Goal: Information Seeking & Learning: Learn about a topic

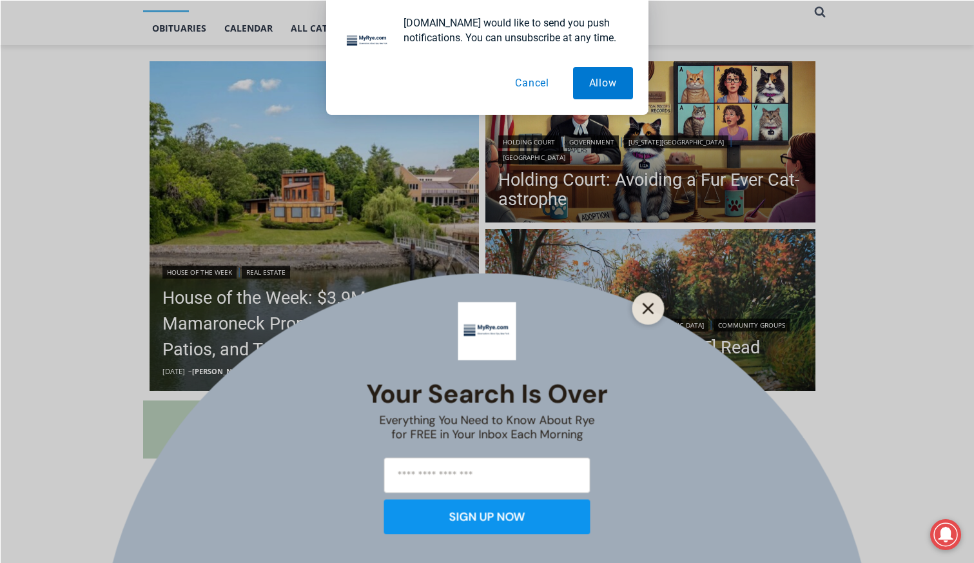
click at [648, 304] on icon "Close" at bounding box center [649, 308] width 12 height 12
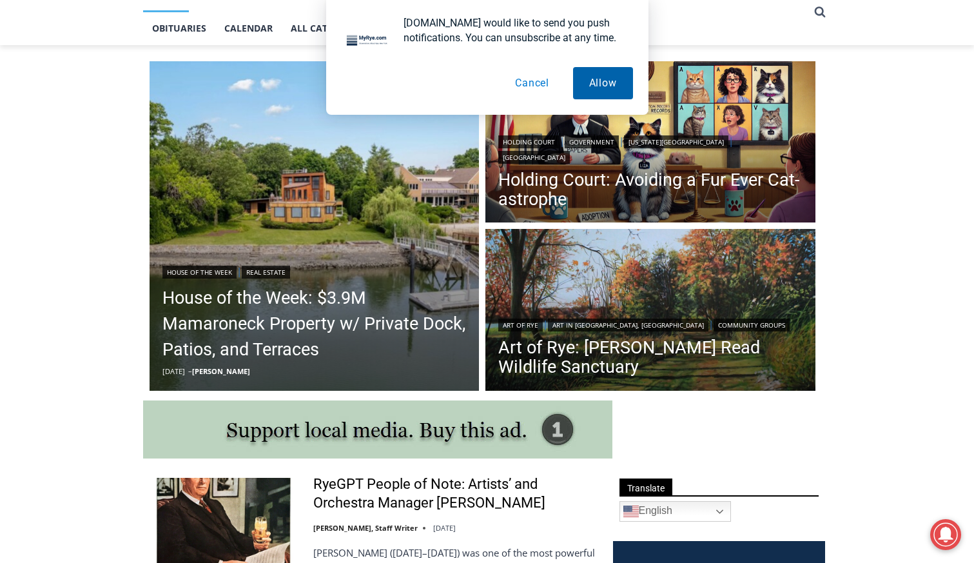
click at [597, 88] on button "Allow" at bounding box center [603, 83] width 60 height 32
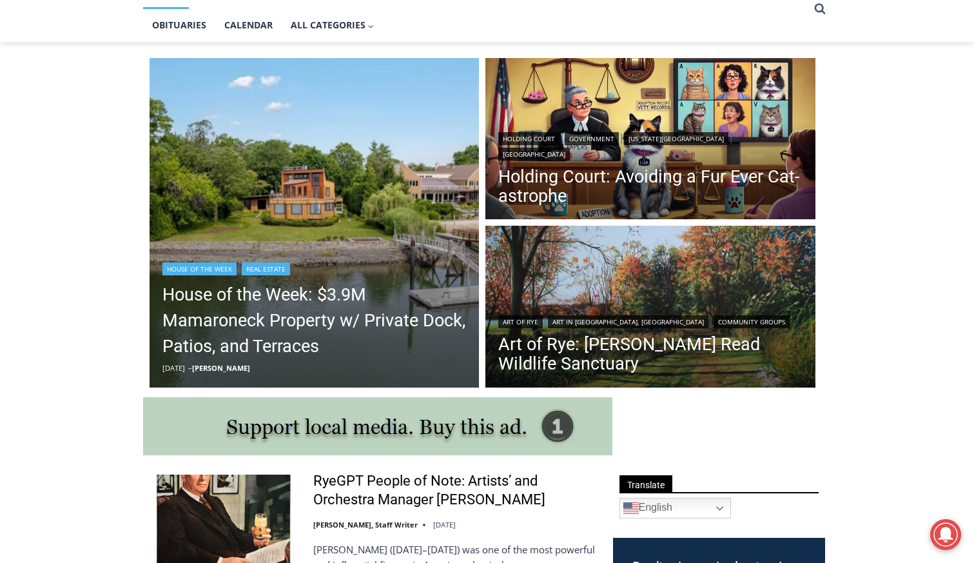
scroll to position [299, 0]
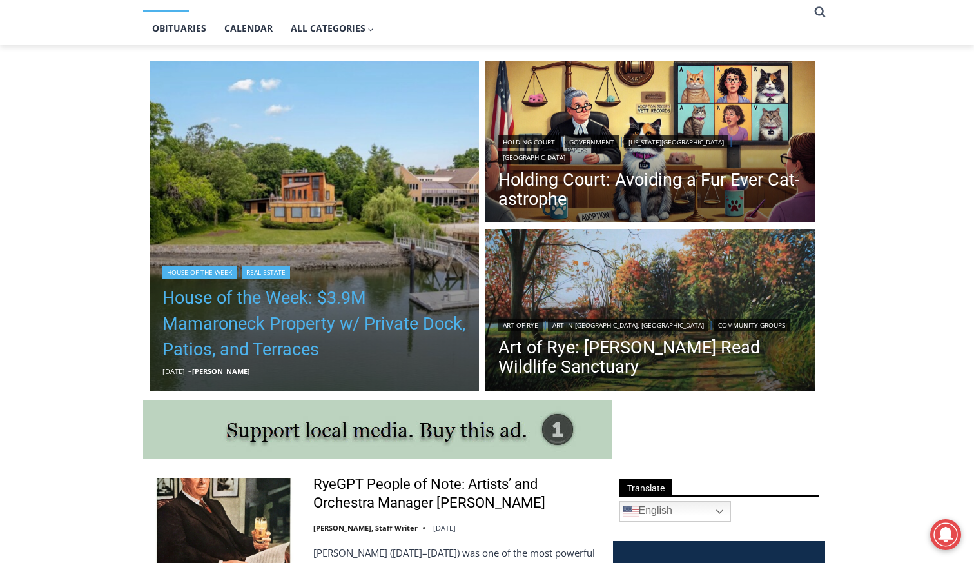
click at [253, 300] on link "House of the Week: $3.9M Mamaroneck Property w/ Private Dock, Patios, and Terra…" at bounding box center [314, 323] width 304 height 77
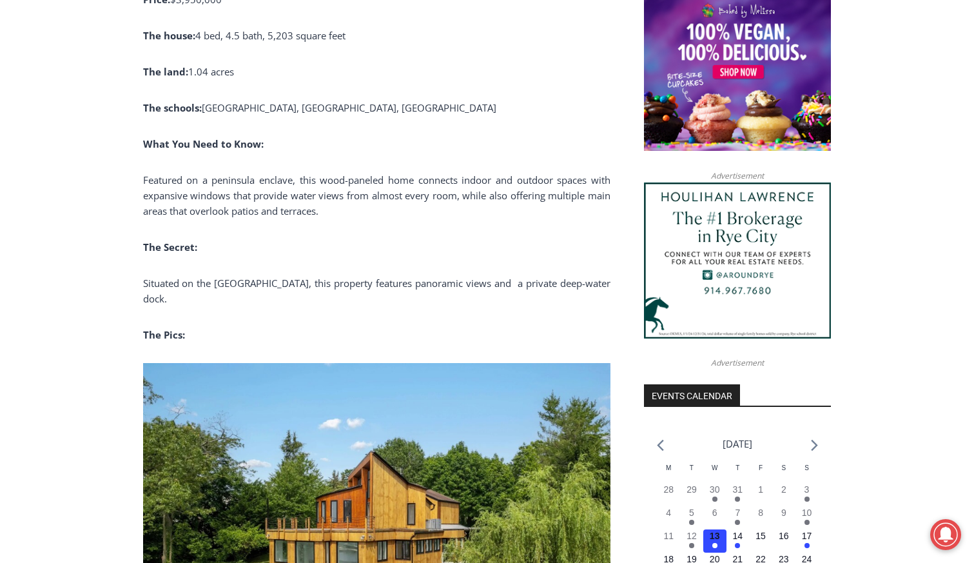
scroll to position [1070, 0]
